Goal: Task Accomplishment & Management: Use online tool/utility

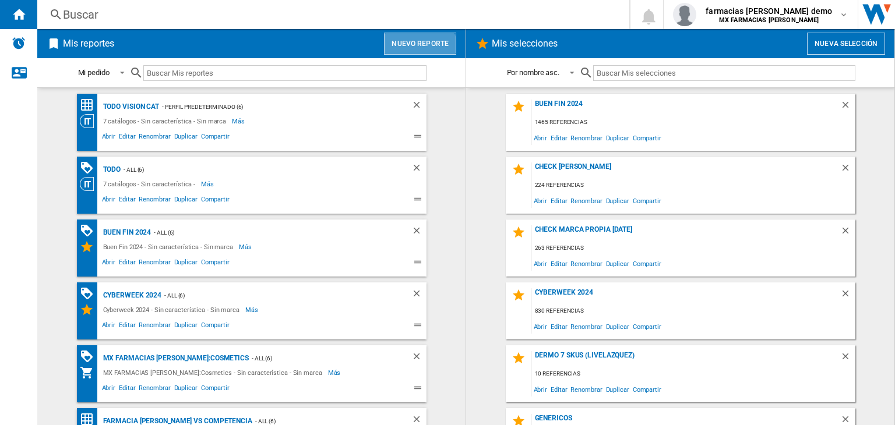
click at [413, 52] on button "Nuevo reporte" at bounding box center [420, 44] width 72 height 22
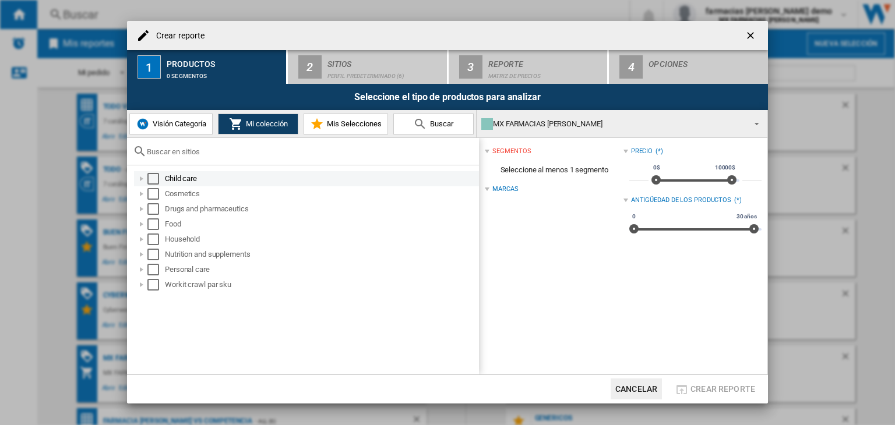
click at [149, 179] on div "Select" at bounding box center [153, 179] width 12 height 12
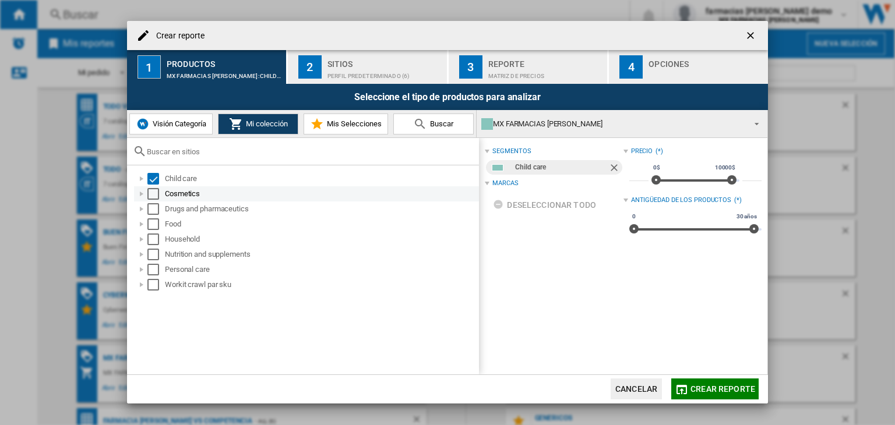
click at [157, 199] on div "Select" at bounding box center [153, 194] width 12 height 12
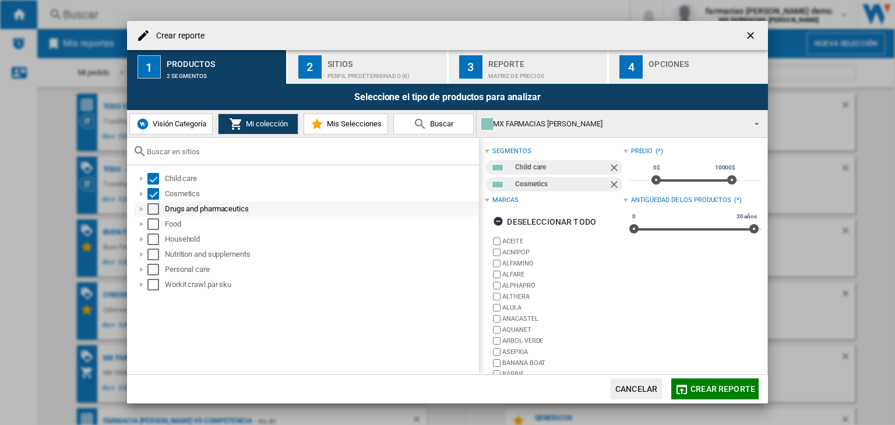
click at [153, 207] on div "Select" at bounding box center [153, 209] width 12 height 12
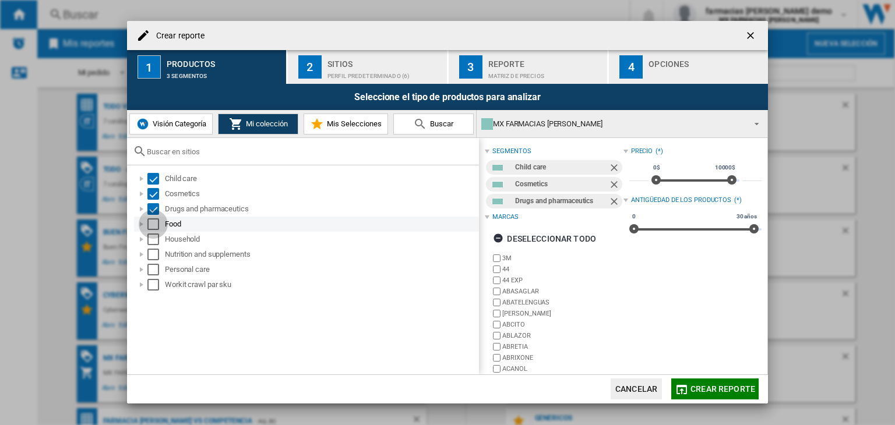
click at [151, 221] on div "Select" at bounding box center [153, 224] width 12 height 12
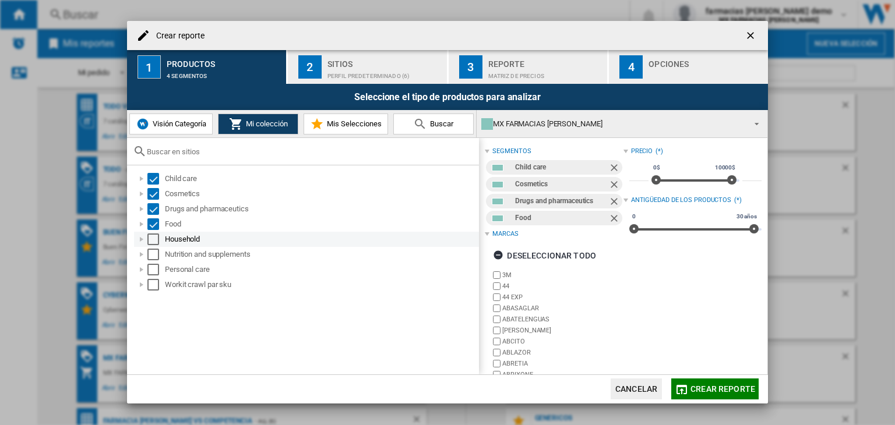
click at [151, 233] on div "Household" at bounding box center [306, 239] width 345 height 15
click at [153, 244] on div "Select" at bounding box center [153, 240] width 12 height 12
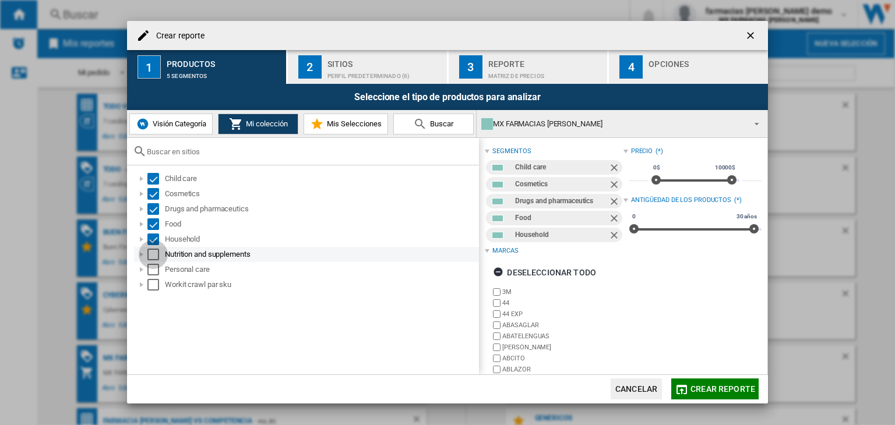
click at [153, 254] on div "Select" at bounding box center [153, 255] width 12 height 12
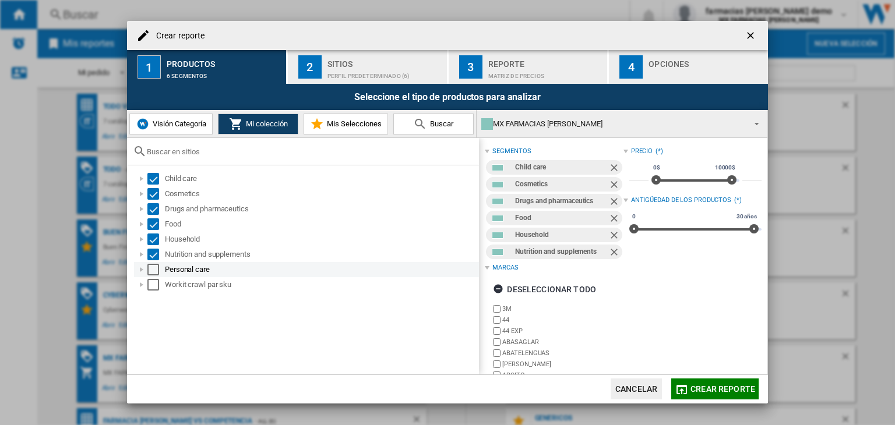
click at [155, 270] on div "Select" at bounding box center [153, 270] width 12 height 12
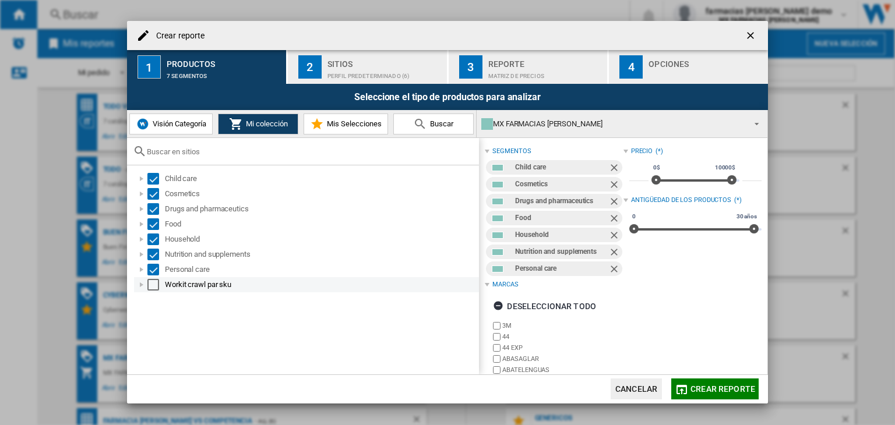
click at [155, 283] on div "Select" at bounding box center [153, 285] width 12 height 12
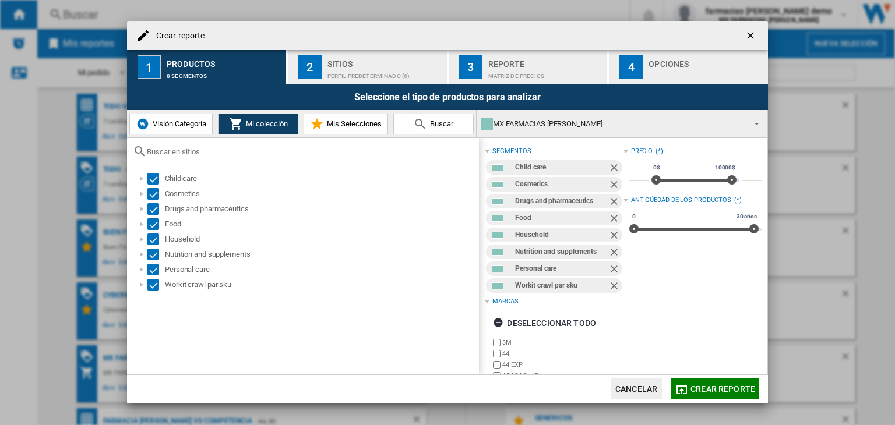
click at [327, 78] on div "Perfil predeterminado (6)" at bounding box center [384, 73] width 115 height 12
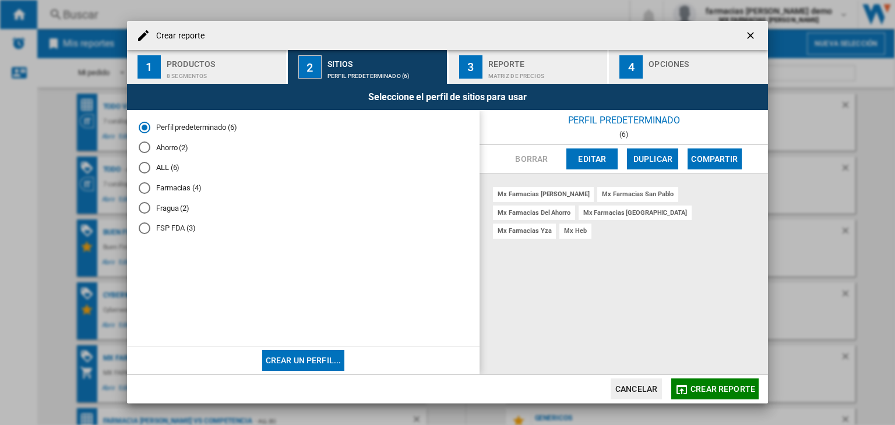
click at [606, 153] on button "Editar" at bounding box center [591, 159] width 51 height 21
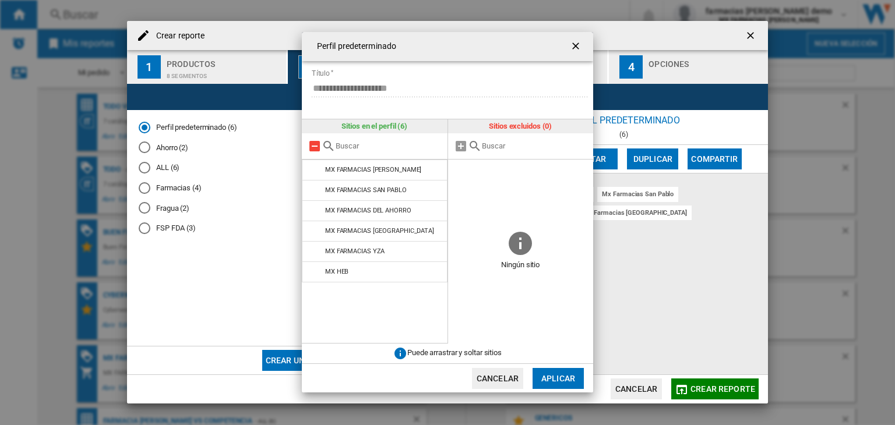
click at [310, 146] on md-icon at bounding box center [314, 146] width 14 height 14
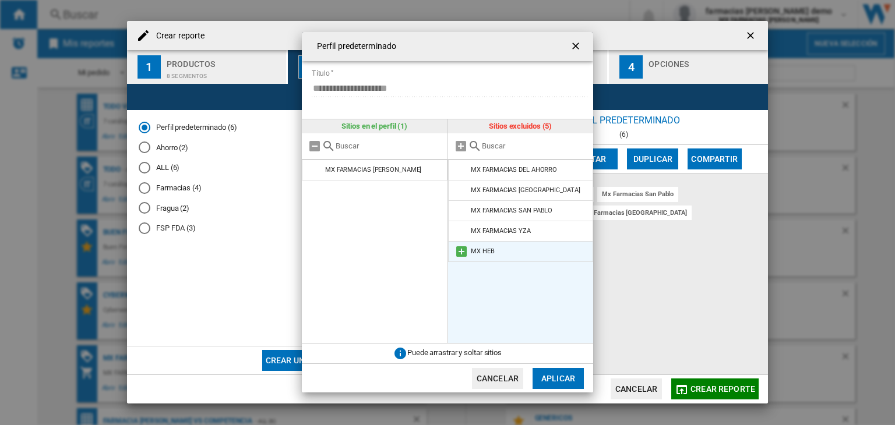
click at [464, 250] on md-icon at bounding box center [461, 252] width 14 height 14
click at [557, 377] on button "Aplicar" at bounding box center [557, 378] width 51 height 21
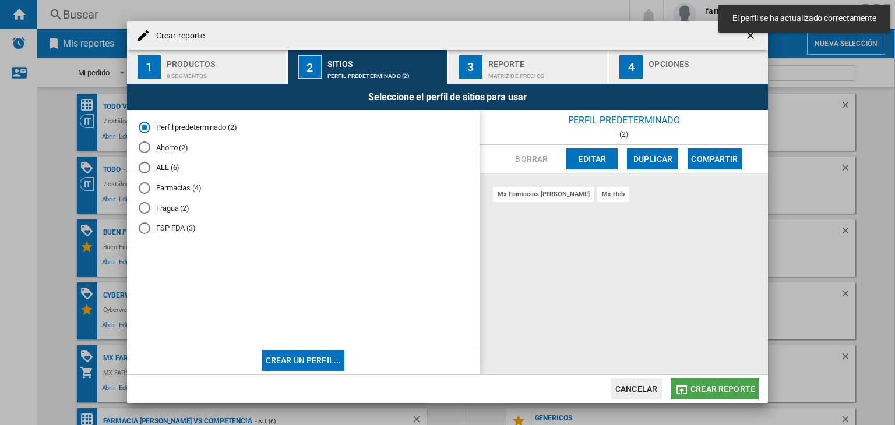
click at [701, 392] on span "Crear reporte" at bounding box center [722, 388] width 65 height 9
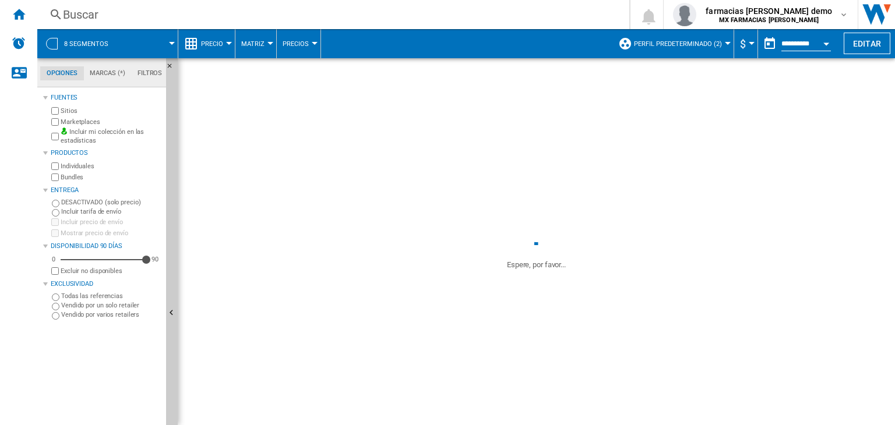
click at [221, 45] on span "Precio" at bounding box center [212, 44] width 22 height 8
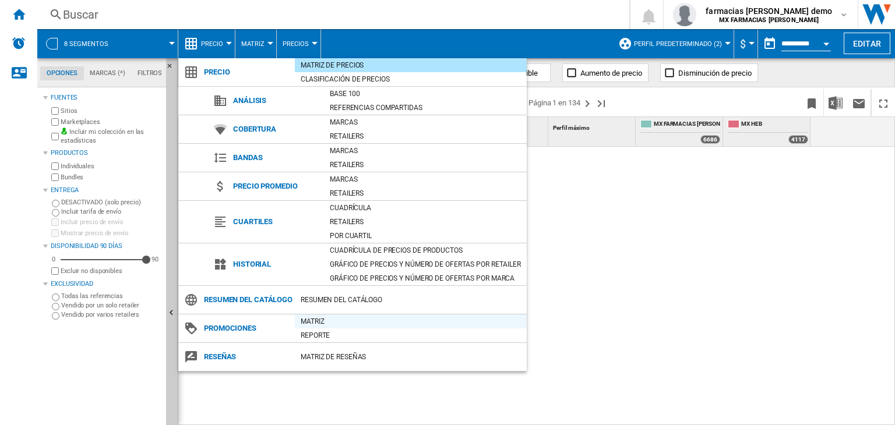
click at [312, 322] on div "Matriz" at bounding box center [411, 322] width 232 height 12
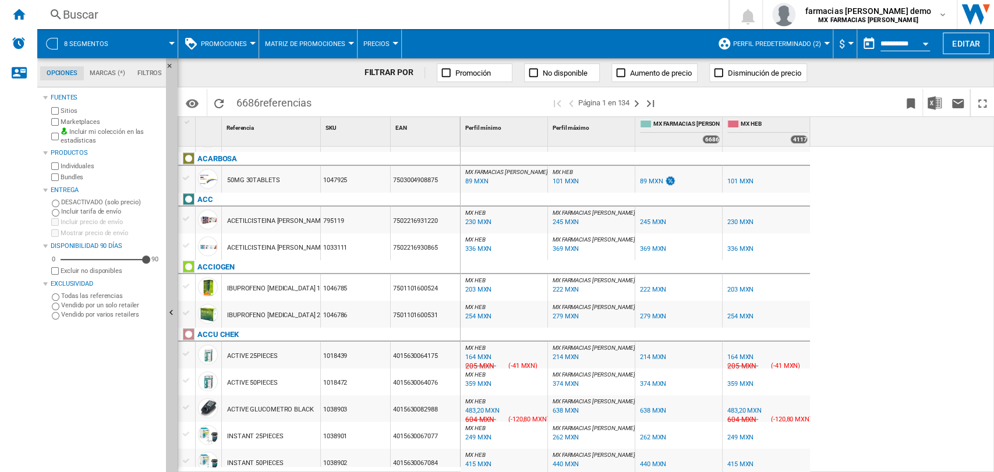
scroll to position [452, 0]
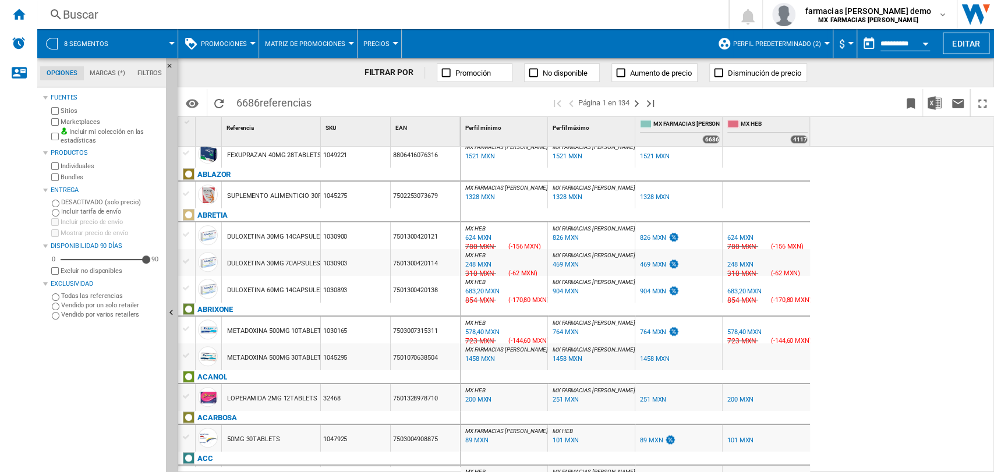
click at [738, 239] on div "624 MXN" at bounding box center [740, 238] width 26 height 8
